Goal: Task Accomplishment & Management: Manage account settings

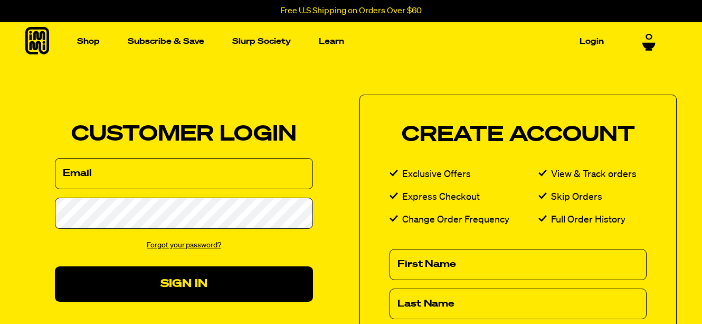
type input "littlepeanut1414@gmail.com"
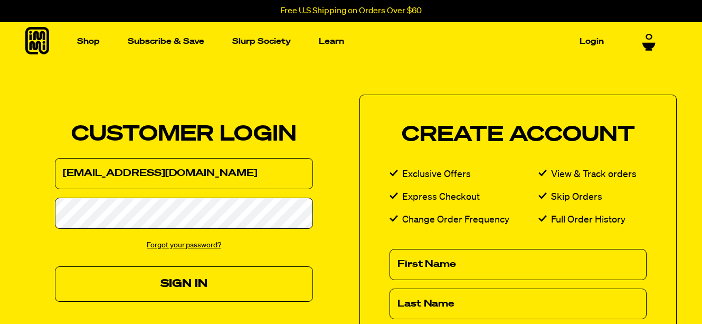
click at [176, 280] on button "Sign In" at bounding box center [184, 283] width 258 height 35
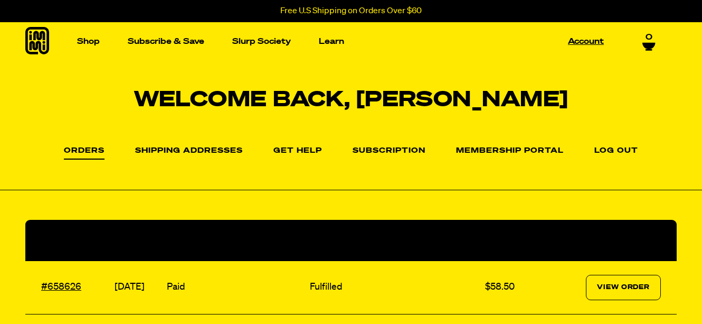
click at [590, 41] on link "Account" at bounding box center [586, 41] width 44 height 16
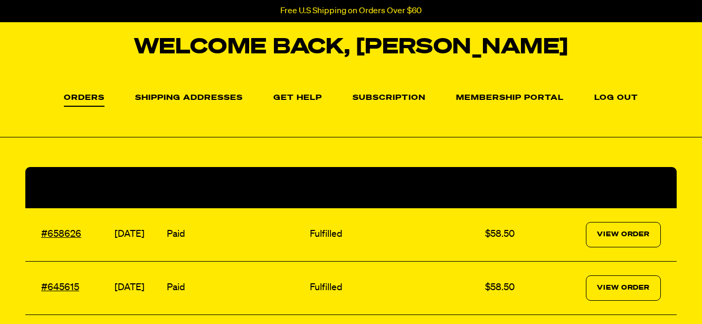
click at [371, 99] on link "Subscription" at bounding box center [389, 98] width 73 height 8
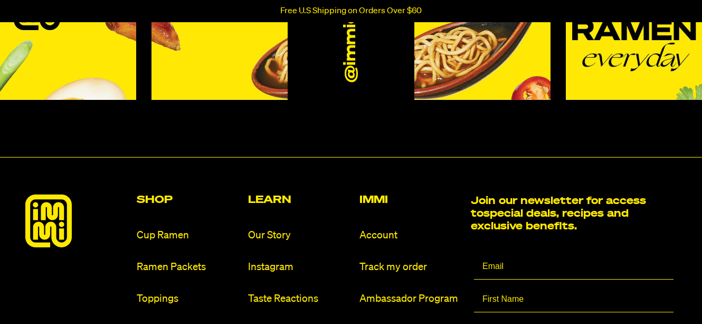
scroll to position [211, 0]
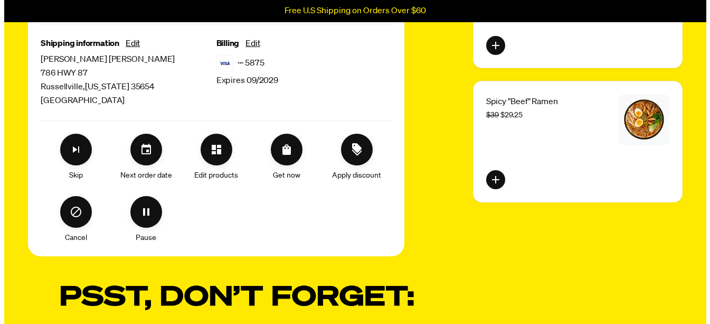
scroll to position [264, 0]
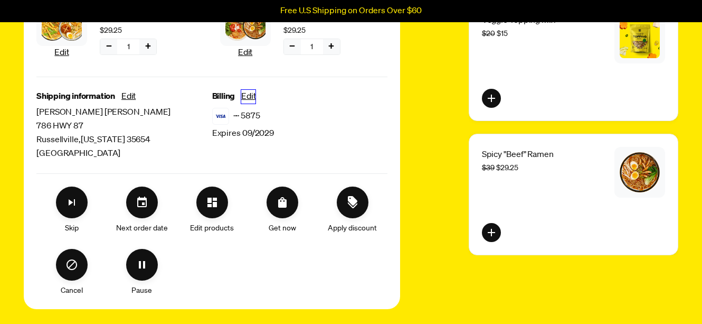
click at [251, 96] on button "Edit" at bounding box center [248, 97] width 14 height 14
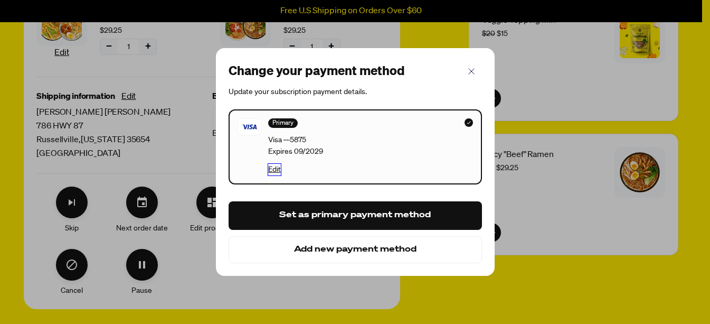
click at [274, 169] on button "Edit" at bounding box center [274, 170] width 13 height 12
select select "09"
select select "2029"
select select "United States"
select select "Alabama"
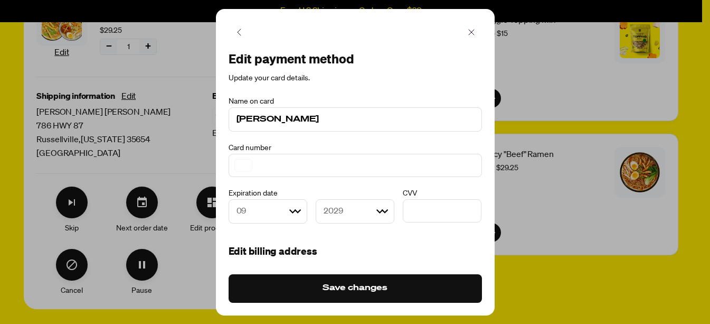
click at [247, 161] on div at bounding box center [243, 165] width 18 height 13
click at [243, 162] on div at bounding box center [243, 165] width 18 height 13
click at [243, 165] on div at bounding box center [243, 165] width 18 height 13
click at [240, 166] on div at bounding box center [243, 165] width 18 height 13
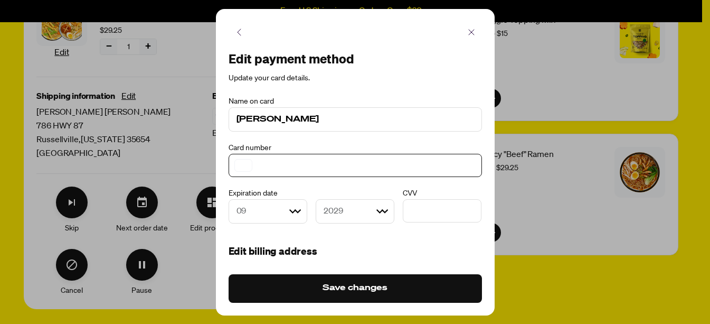
click at [236, 161] on div at bounding box center [355, 165] width 253 height 23
click at [247, 165] on div at bounding box center [243, 165] width 18 height 13
click at [235, 151] on span "Card number" at bounding box center [250, 147] width 43 height 7
click at [238, 160] on div at bounding box center [243, 165] width 18 height 13
click at [256, 165] on div at bounding box center [355, 165] width 253 height 23
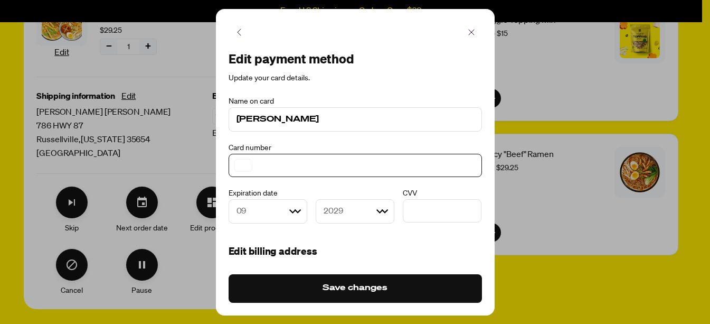
click at [240, 165] on div at bounding box center [243, 165] width 18 height 13
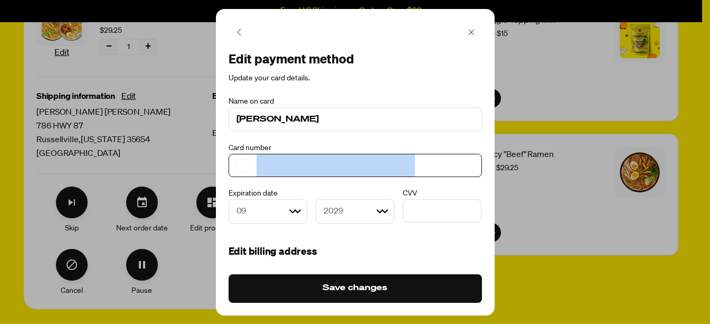
click at [240, 165] on div at bounding box center [243, 165] width 18 height 13
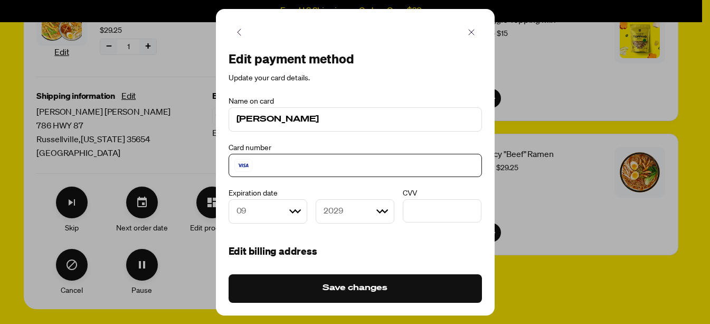
click at [290, 210] on select "Month 01 02 03 04 05 06 07 08 09 10 11 12" at bounding box center [268, 211] width 79 height 24
click at [229, 199] on select "Month 01 02 03 04 05 06 07 08 09 10 11 12" at bounding box center [268, 211] width 79 height 24
click at [260, 140] on div "Card number" at bounding box center [355, 145] width 253 height 11
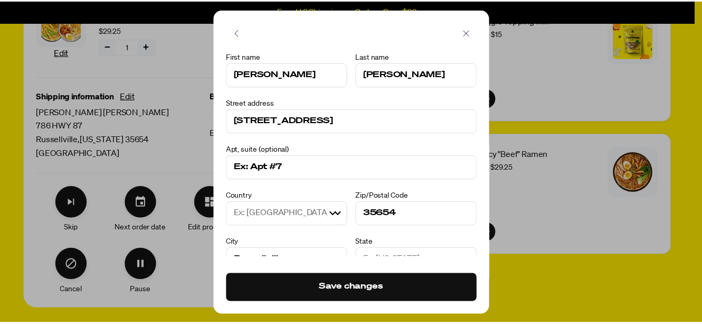
scroll to position [254, 0]
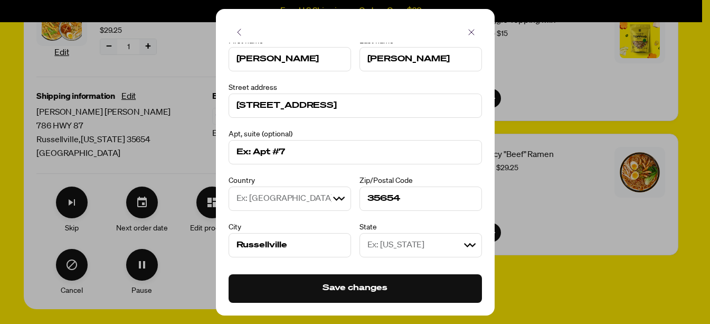
click at [355, 288] on button "Save changes" at bounding box center [355, 288] width 253 height 29
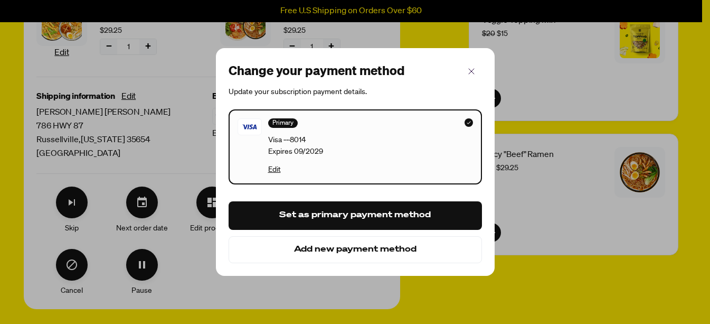
click at [328, 217] on button "Set as primary payment method" at bounding box center [355, 215] width 253 height 29
click at [470, 71] on icon "button" at bounding box center [471, 71] width 13 height 13
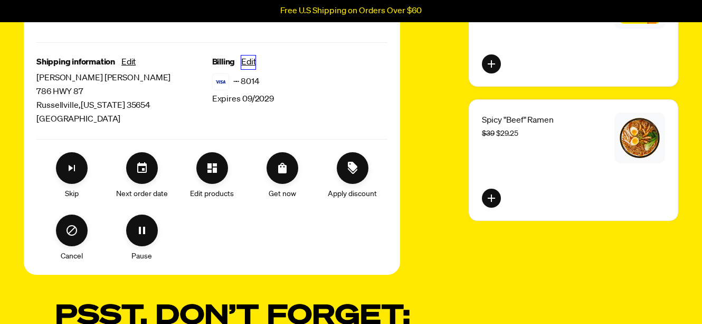
scroll to position [317, 0]
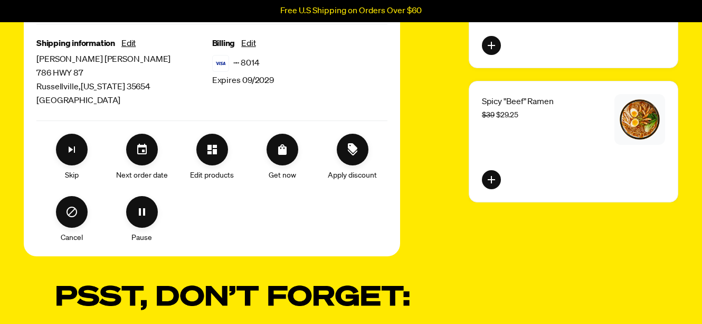
click at [144, 152] on icon "Set your next order date" at bounding box center [142, 149] width 10 height 11
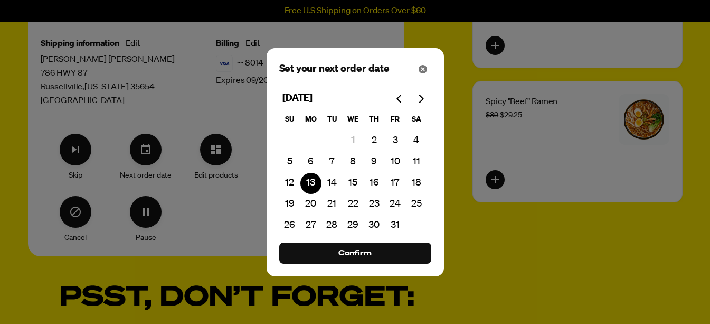
click at [310, 203] on button "20" at bounding box center [310, 204] width 21 height 21
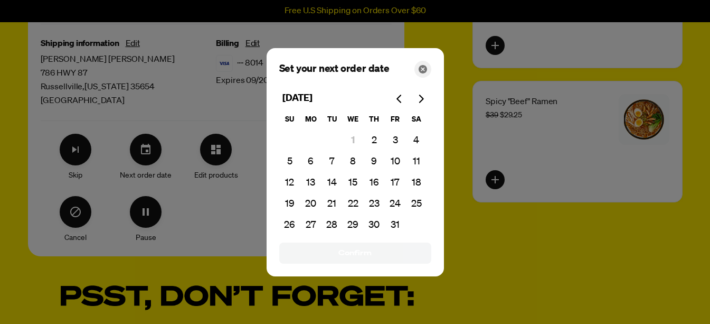
click at [425, 69] on icon "Close" at bounding box center [423, 69] width 8 height 8
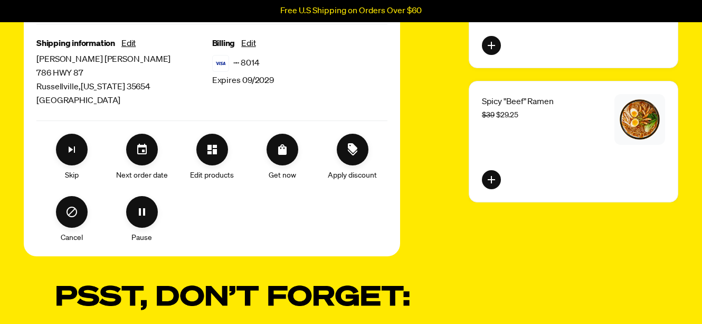
click at [143, 145] on icon "Set your next order date" at bounding box center [142, 149] width 13 height 13
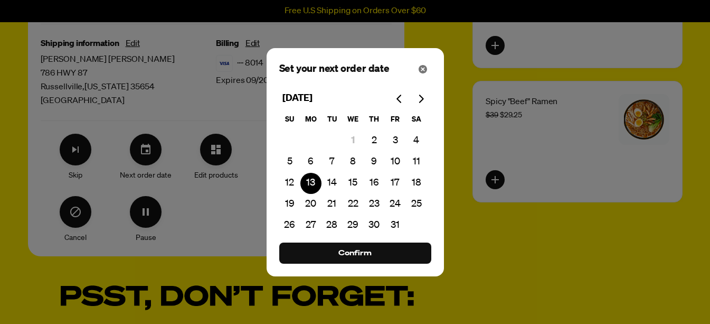
click at [313, 203] on button "20" at bounding box center [310, 204] width 21 height 21
click at [359, 253] on span "Confirm" at bounding box center [354, 253] width 33 height 12
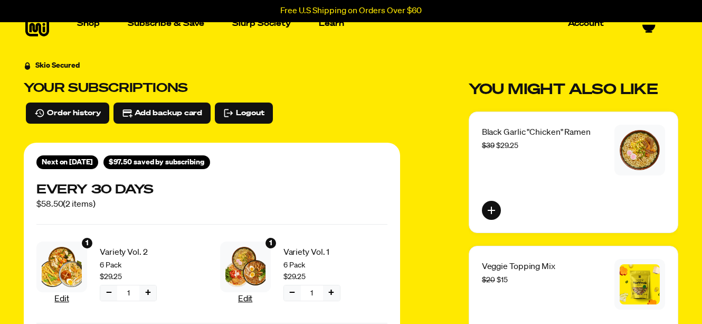
scroll to position [0, 0]
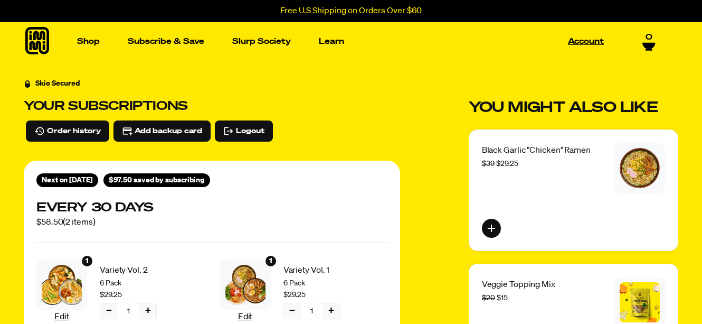
click at [586, 43] on link "Account" at bounding box center [586, 41] width 44 height 16
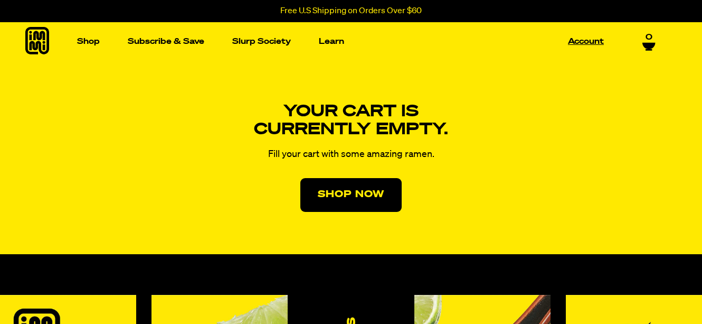
click at [587, 41] on link "Account" at bounding box center [586, 41] width 44 height 16
